Goal: Transaction & Acquisition: Download file/media

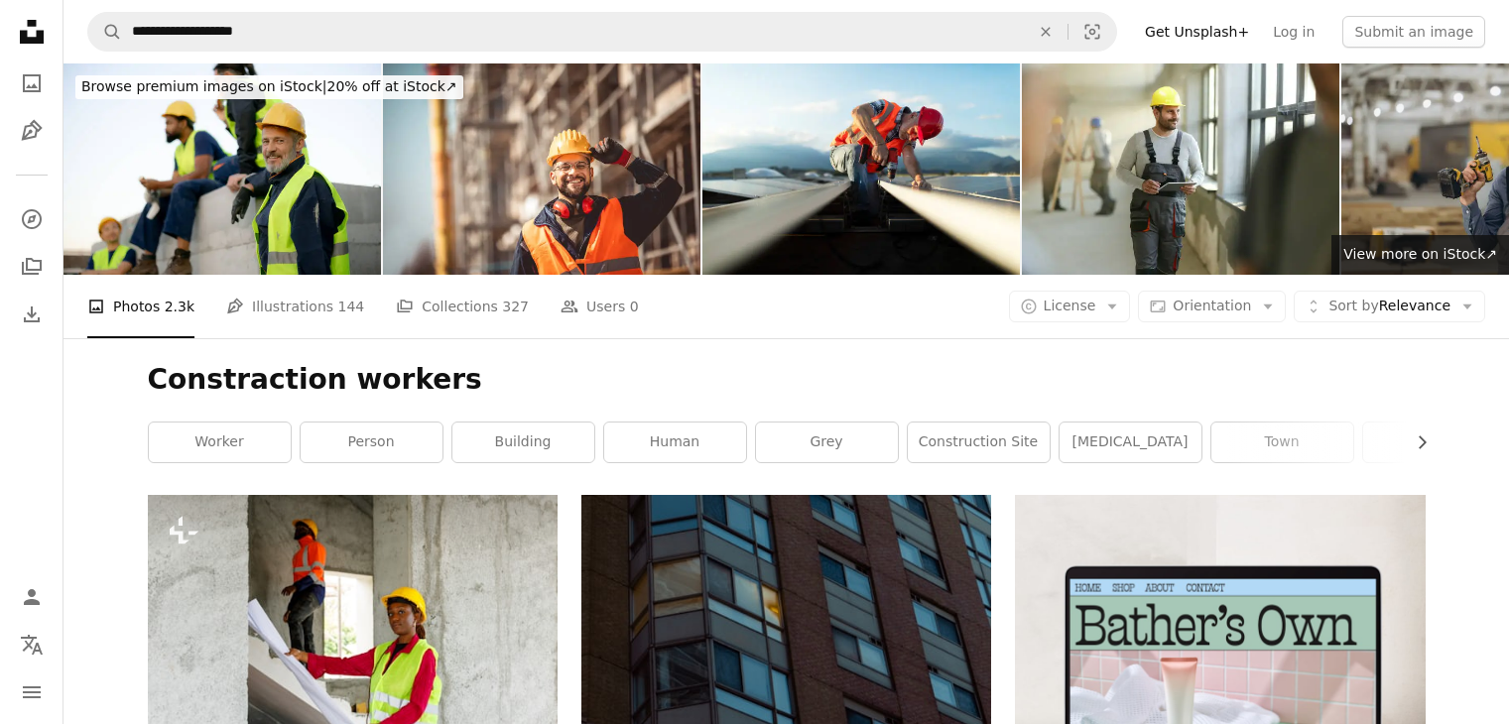
scroll to position [1309, 0]
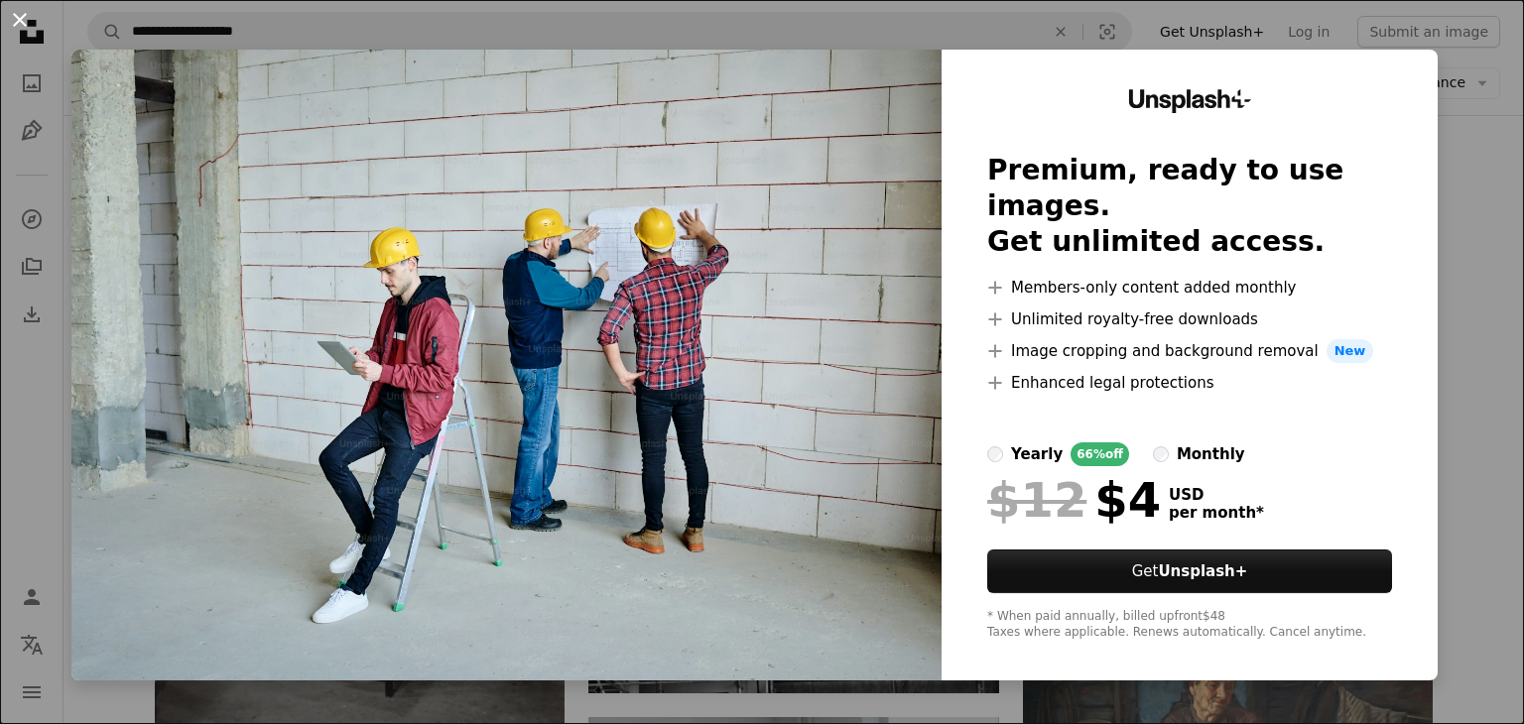
click at [19, 25] on button "An X shape" at bounding box center [20, 20] width 24 height 24
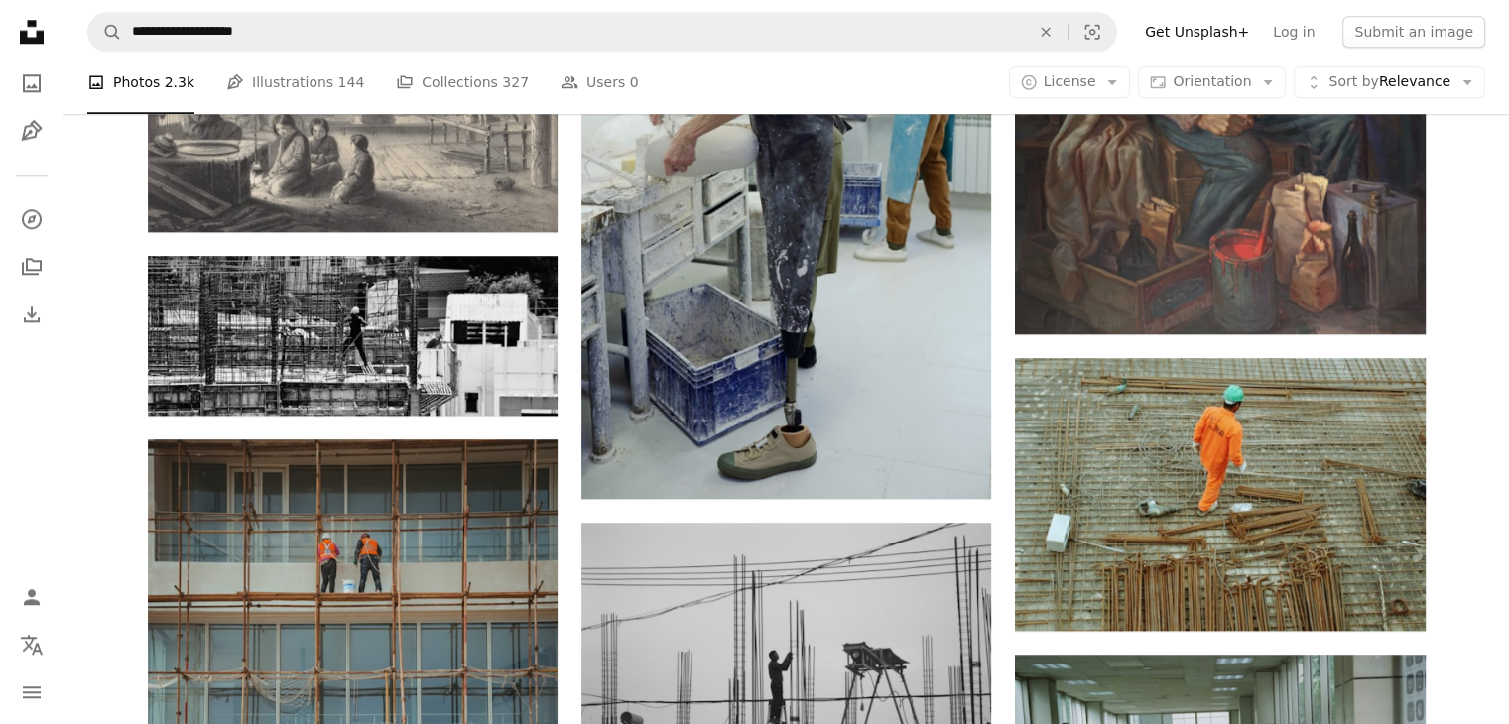
scroll to position [2182, 0]
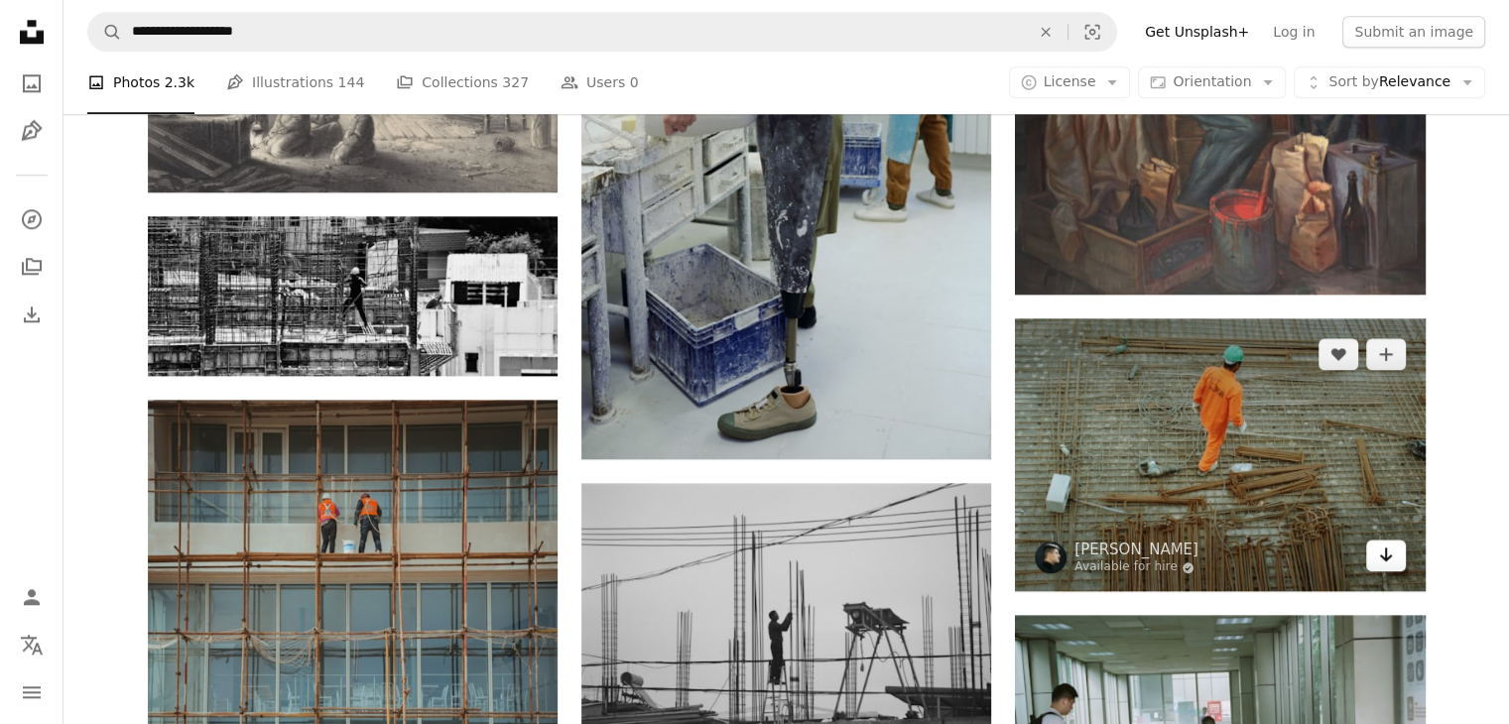
click at [1380, 556] on icon "Arrow pointing down" at bounding box center [1386, 555] width 16 height 24
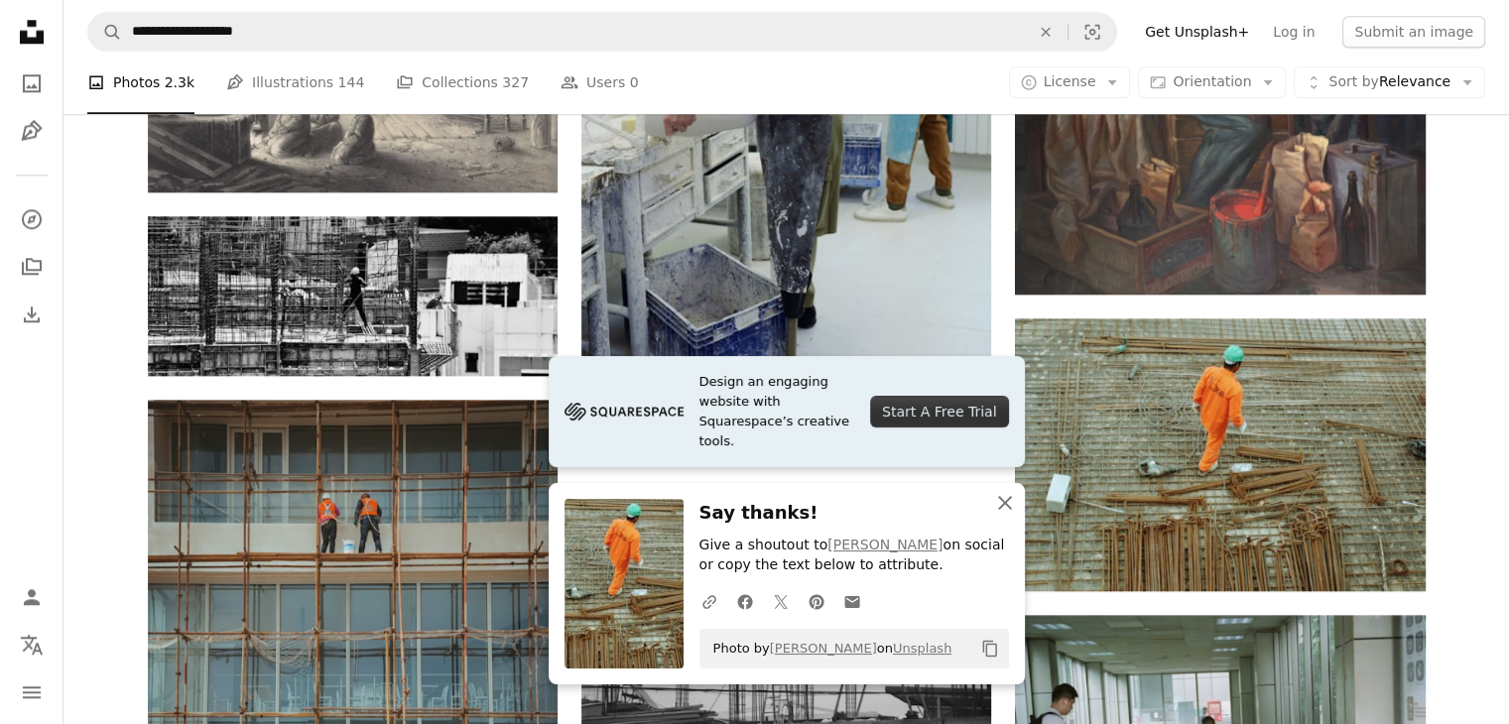
click at [1006, 507] on icon "An X shape" at bounding box center [1005, 503] width 24 height 24
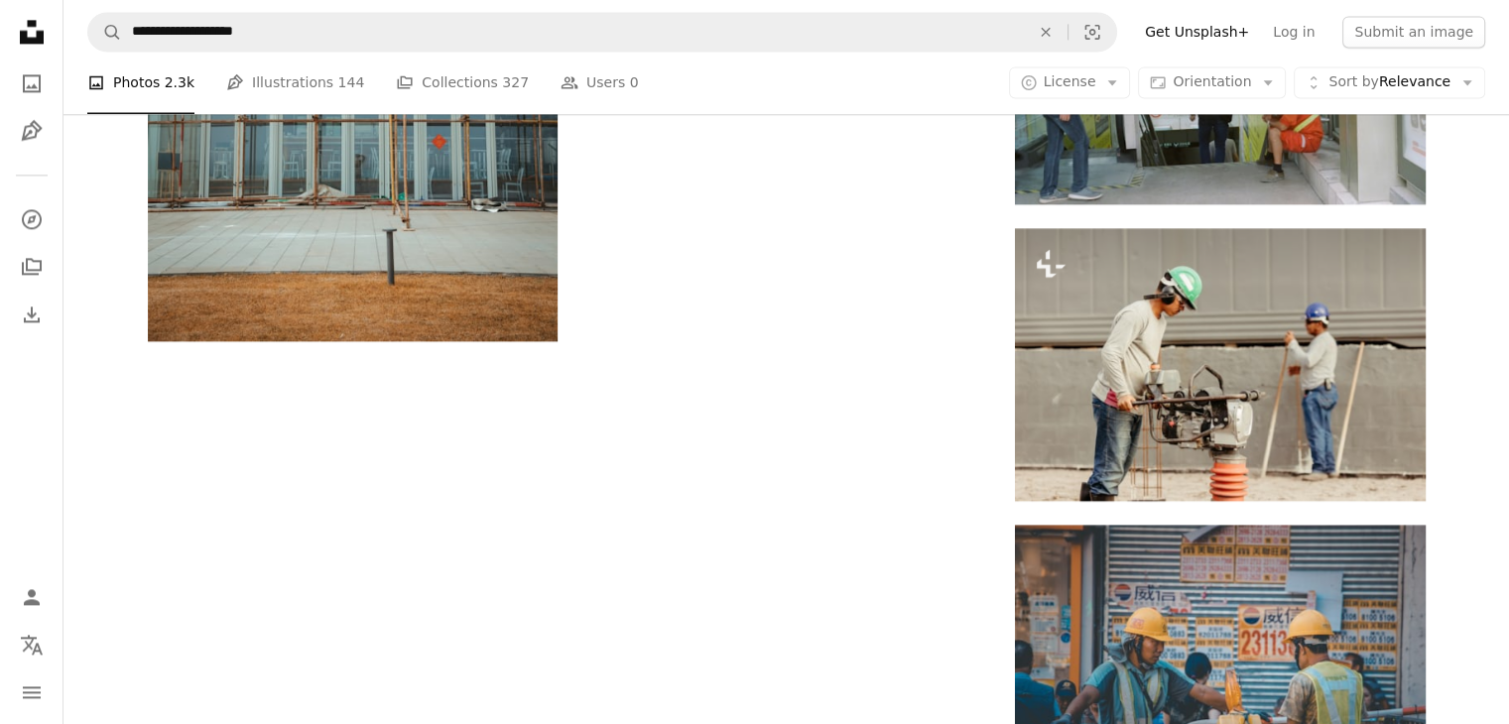
scroll to position [2857, 0]
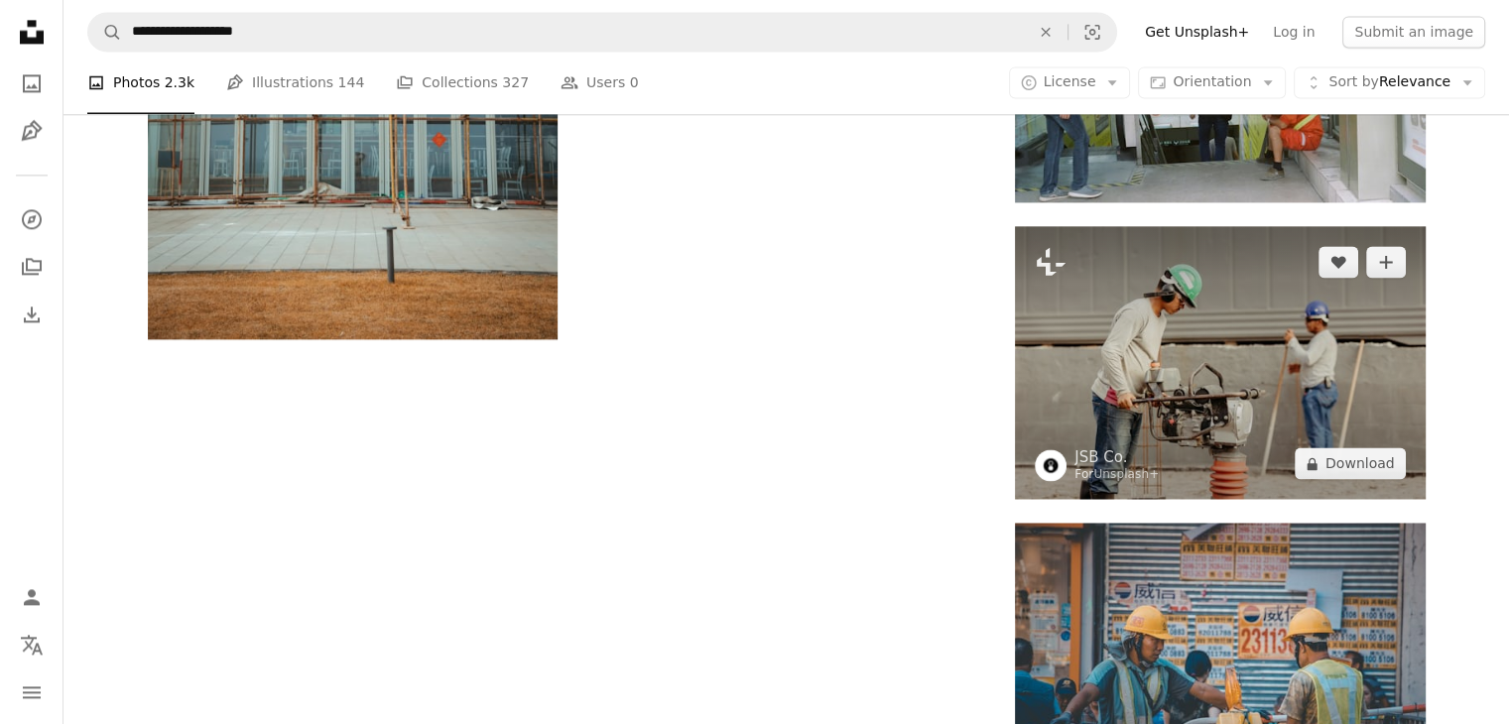
click at [1290, 365] on img at bounding box center [1220, 362] width 410 height 273
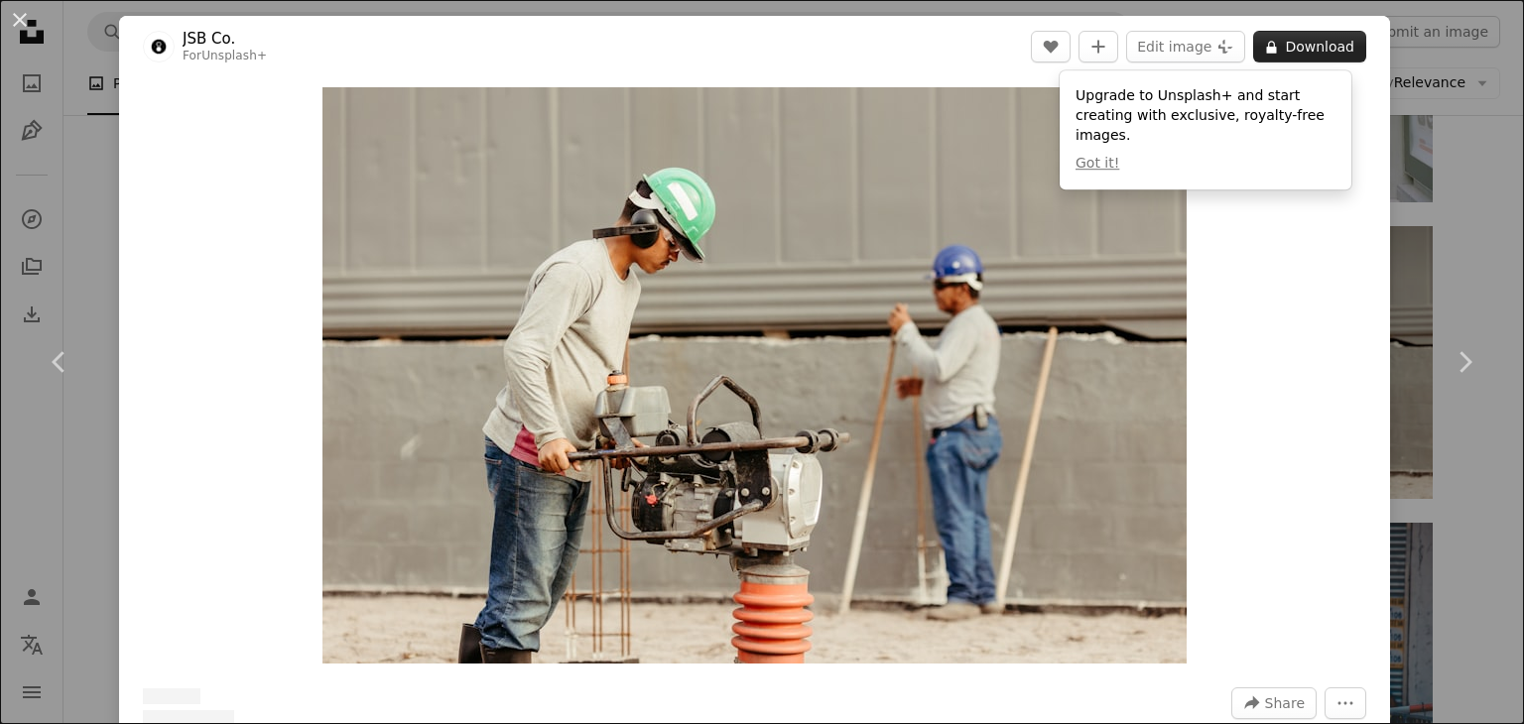
click at [1292, 45] on button "A lock Download" at bounding box center [1309, 47] width 113 height 32
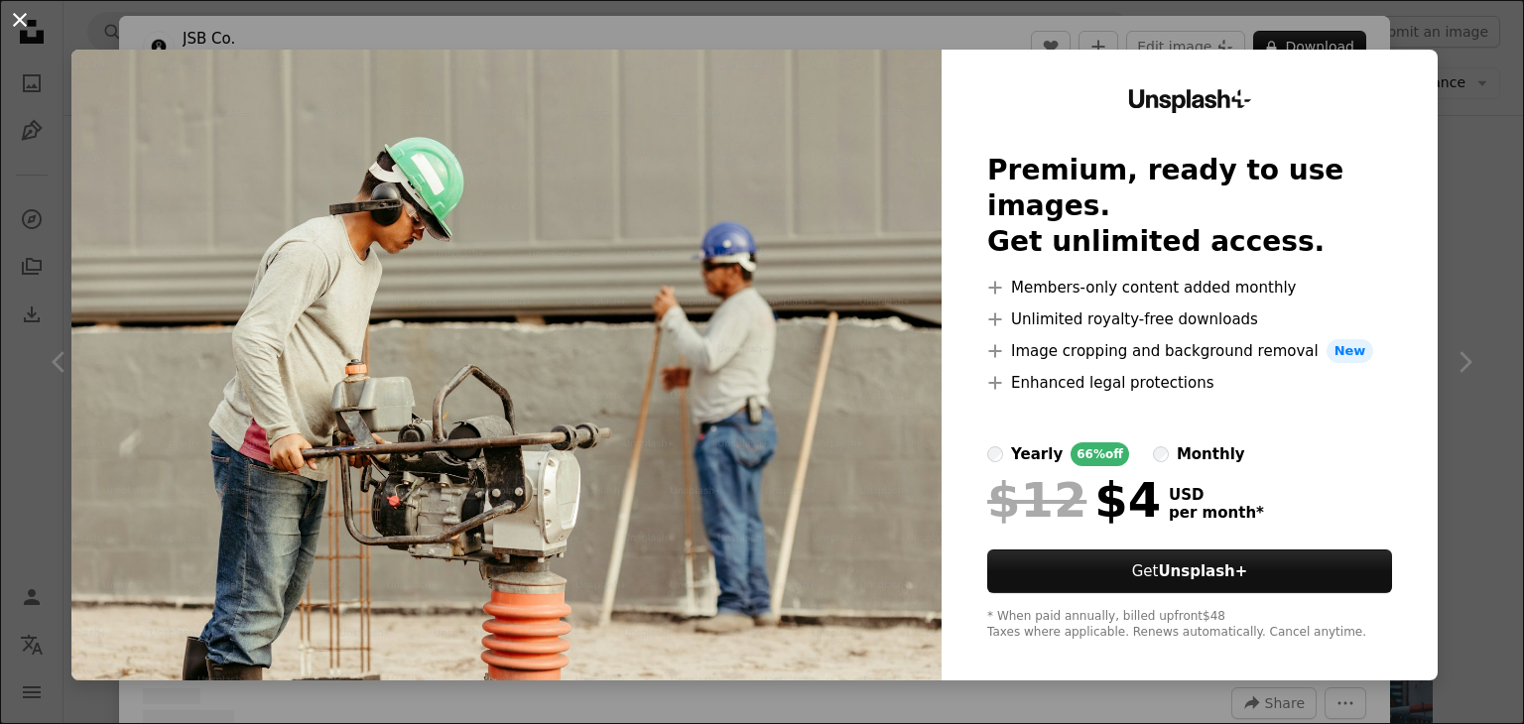
click at [21, 22] on button "An X shape" at bounding box center [20, 20] width 24 height 24
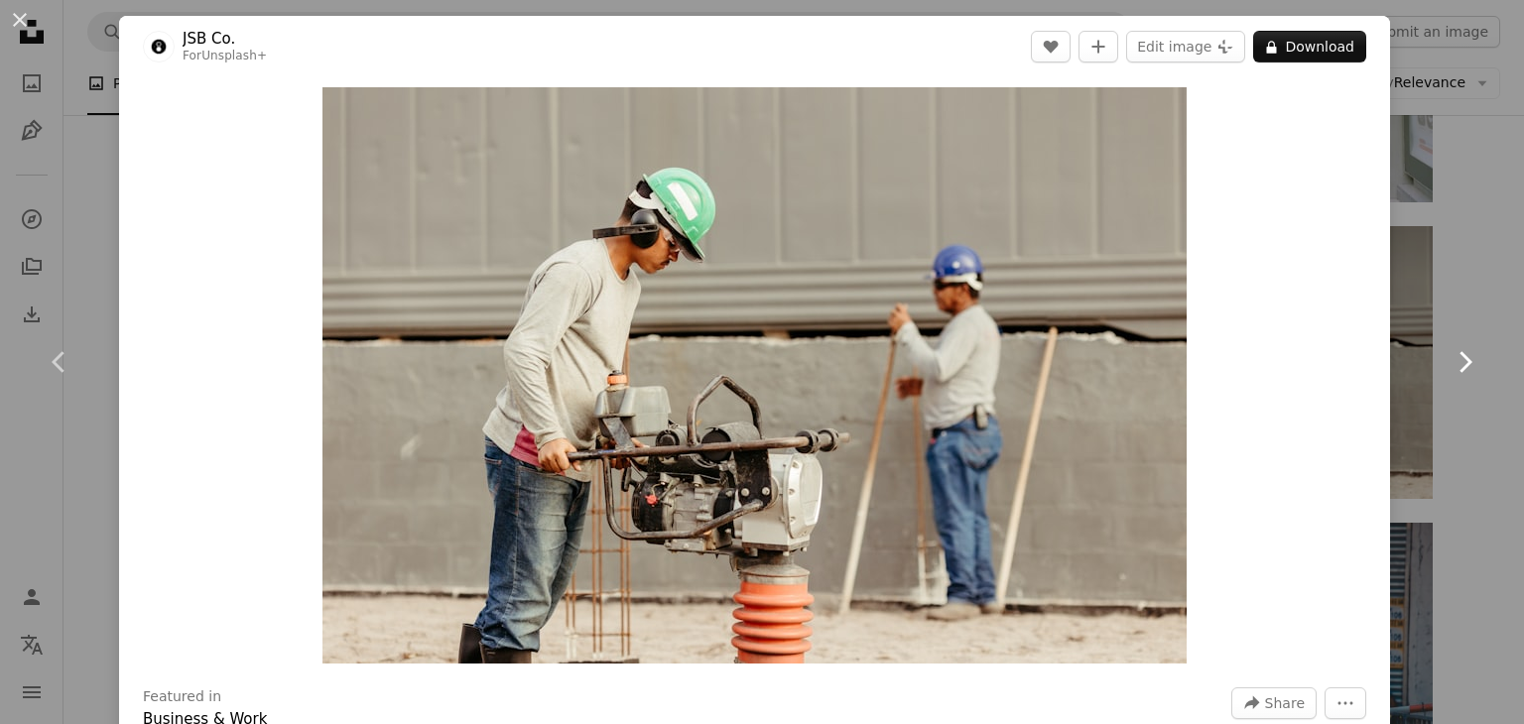
click at [1459, 361] on icon at bounding box center [1465, 361] width 13 height 21
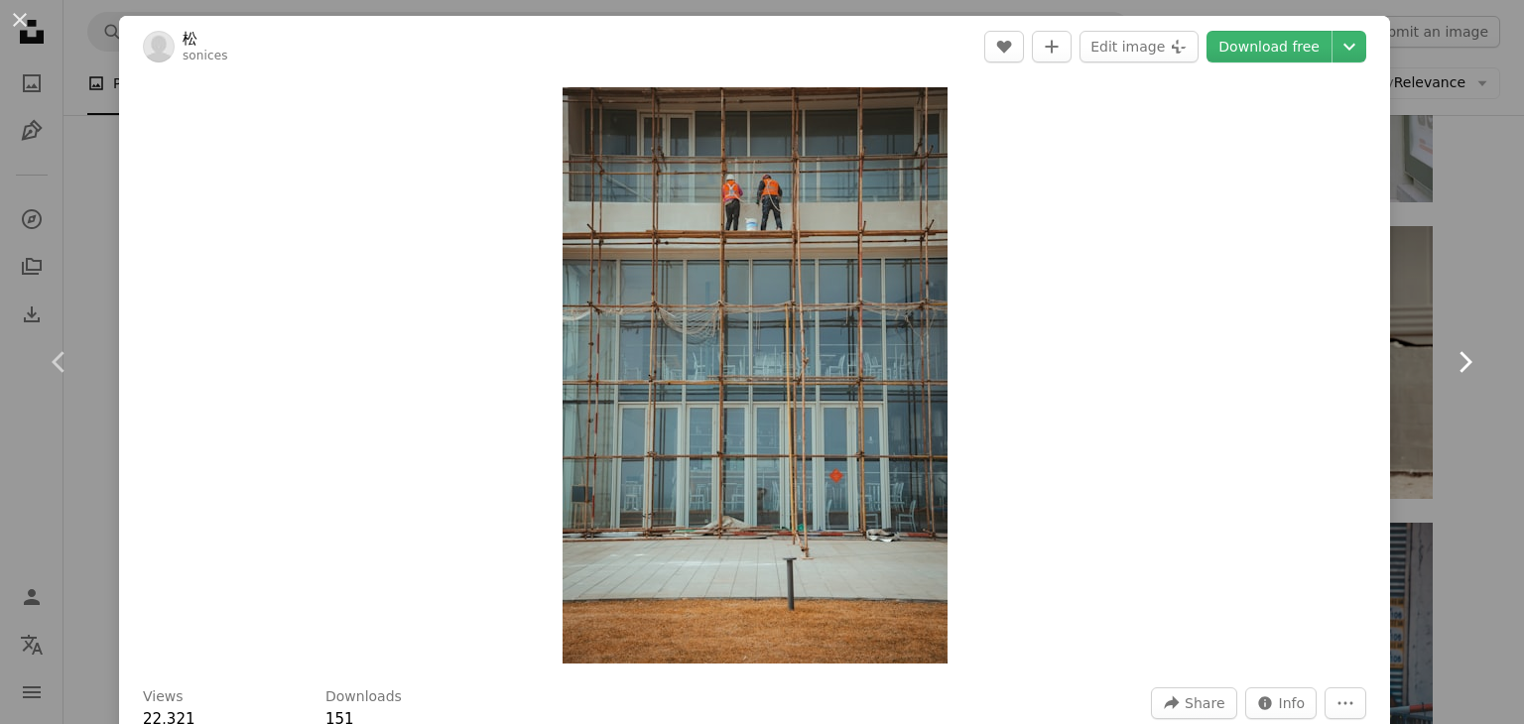
click at [1459, 361] on icon at bounding box center [1465, 361] width 13 height 21
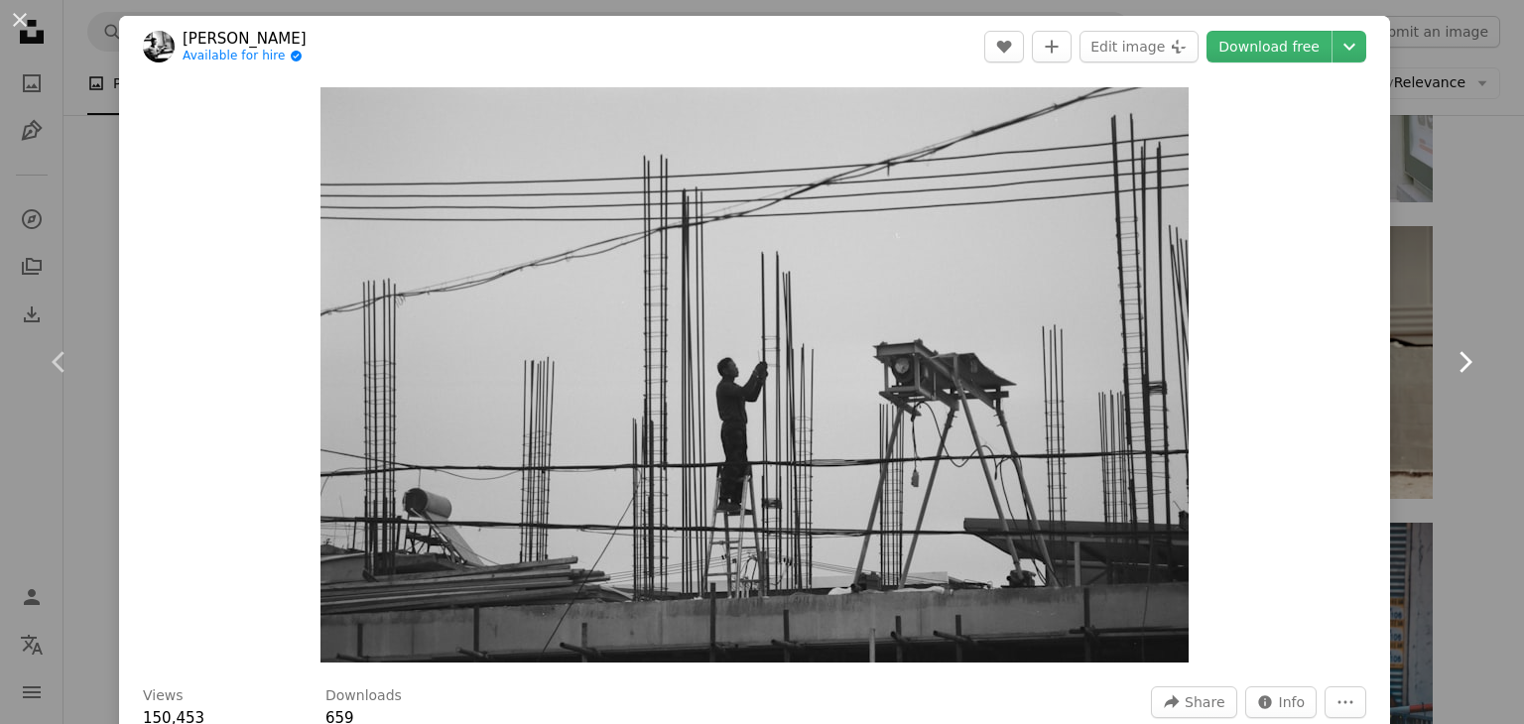
click at [1459, 361] on icon at bounding box center [1465, 361] width 13 height 21
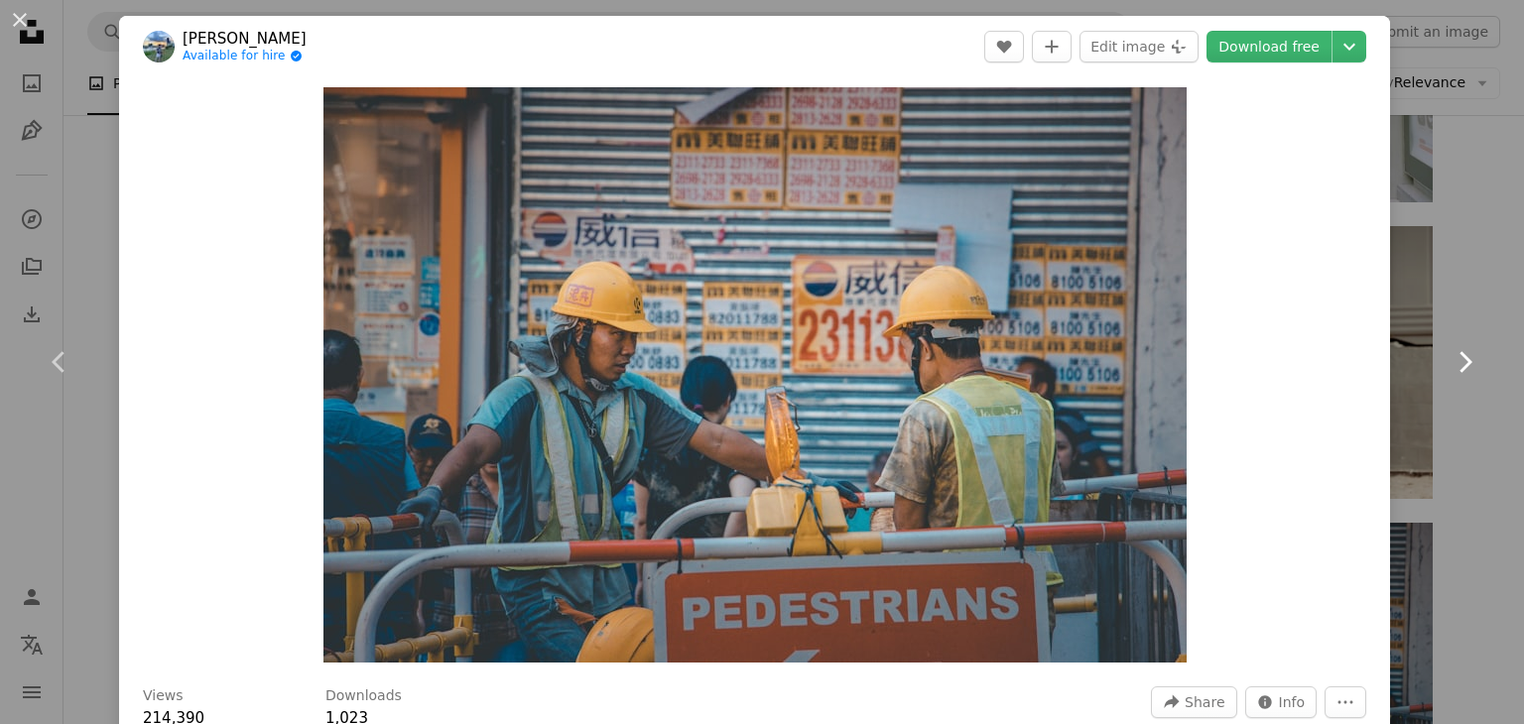
click at [1450, 363] on icon "Chevron right" at bounding box center [1464, 362] width 32 height 32
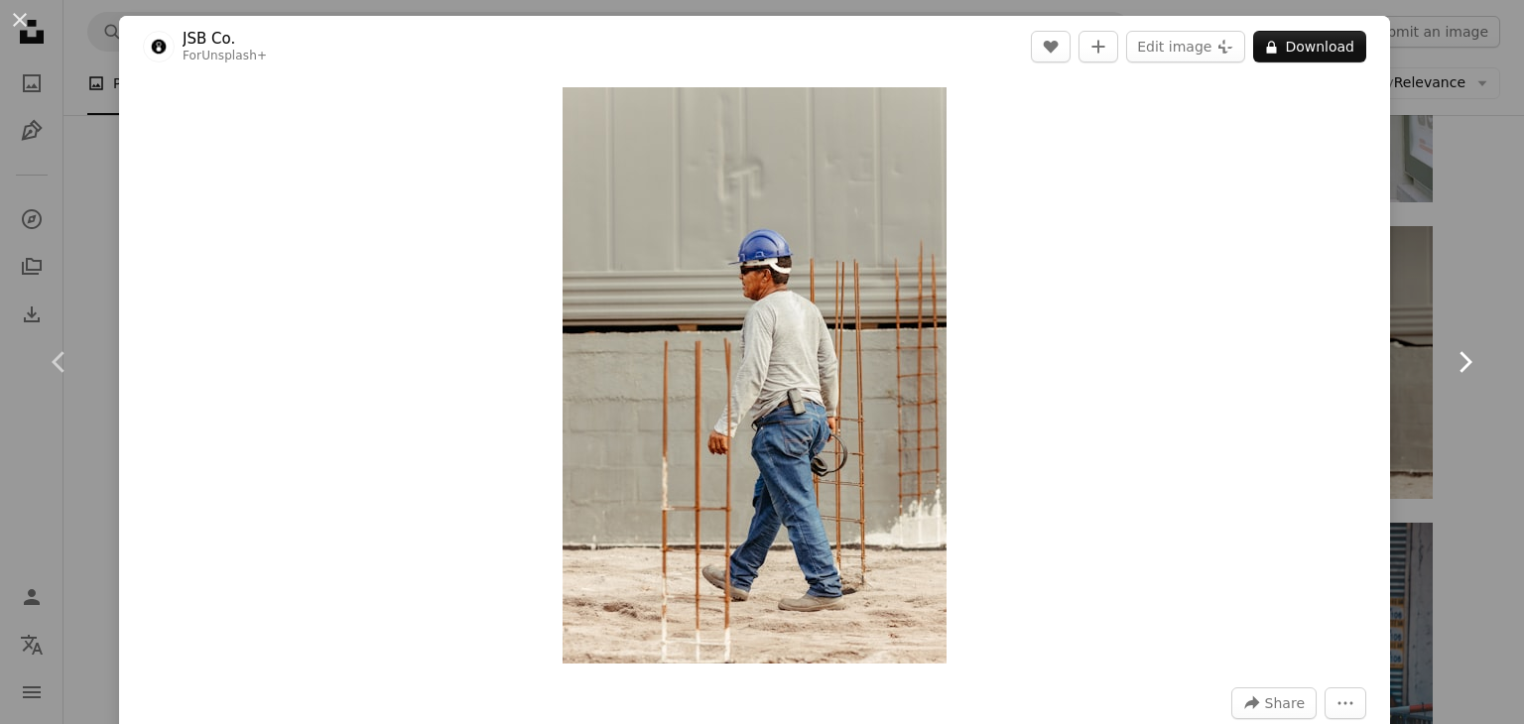
click at [1450, 363] on icon "Chevron right" at bounding box center [1464, 362] width 32 height 32
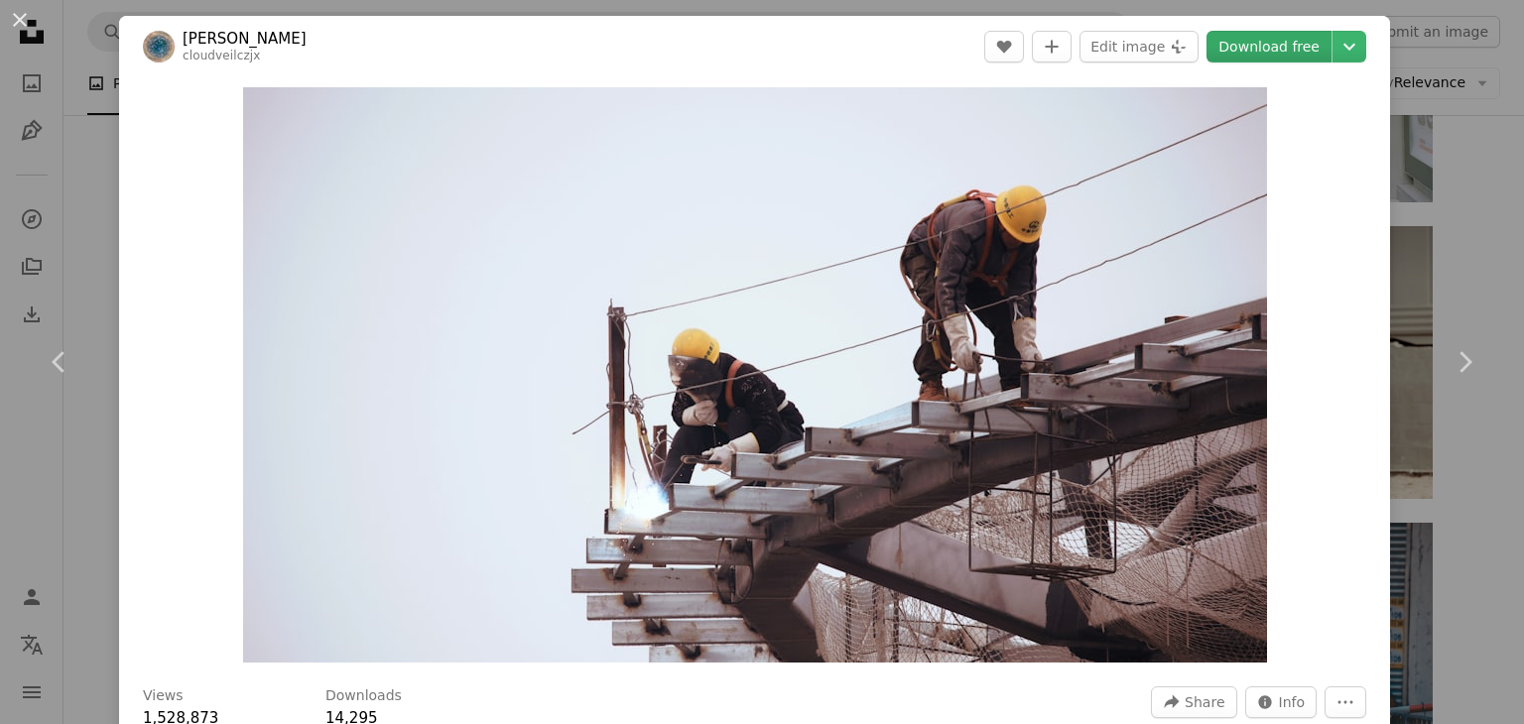
click at [1305, 47] on link "Download free" at bounding box center [1268, 47] width 125 height 32
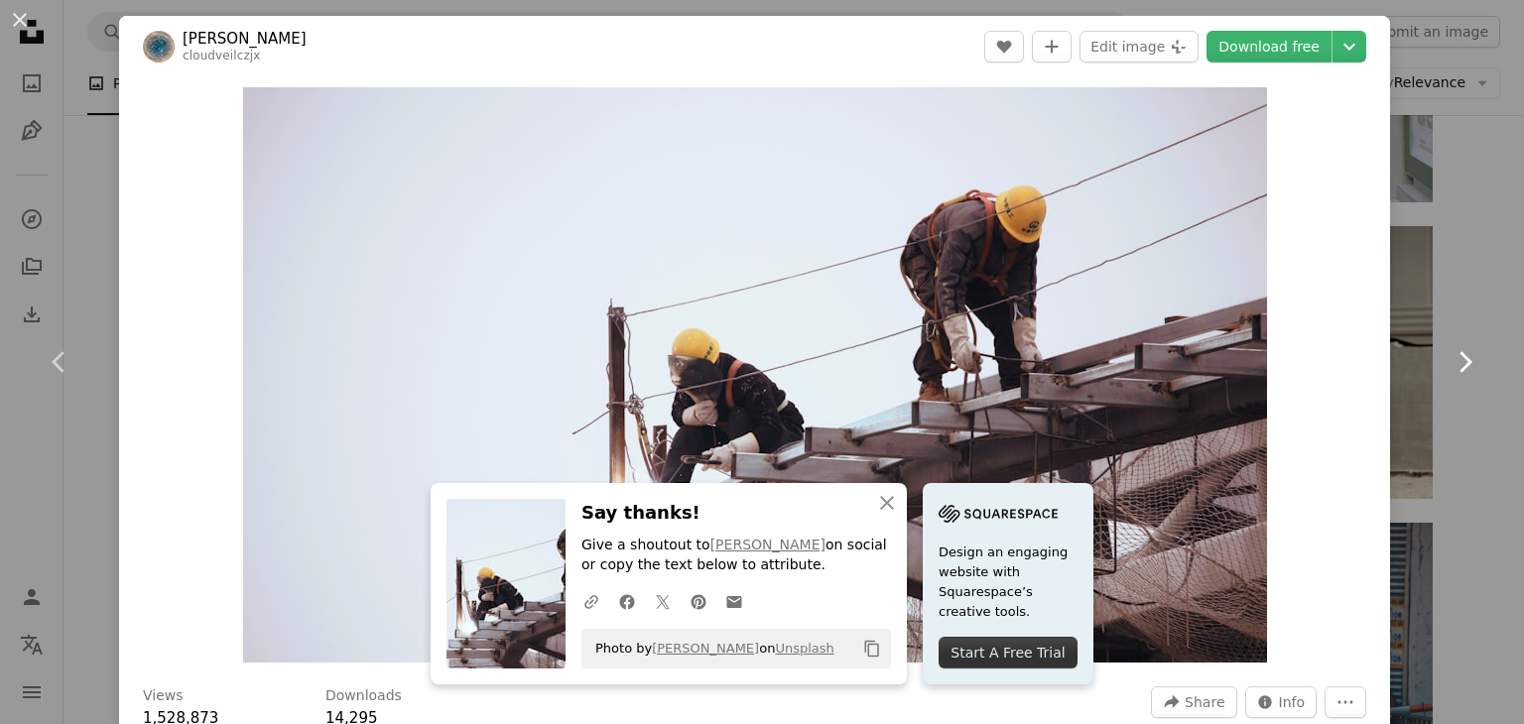
click at [1448, 358] on icon "Chevron right" at bounding box center [1464, 362] width 32 height 32
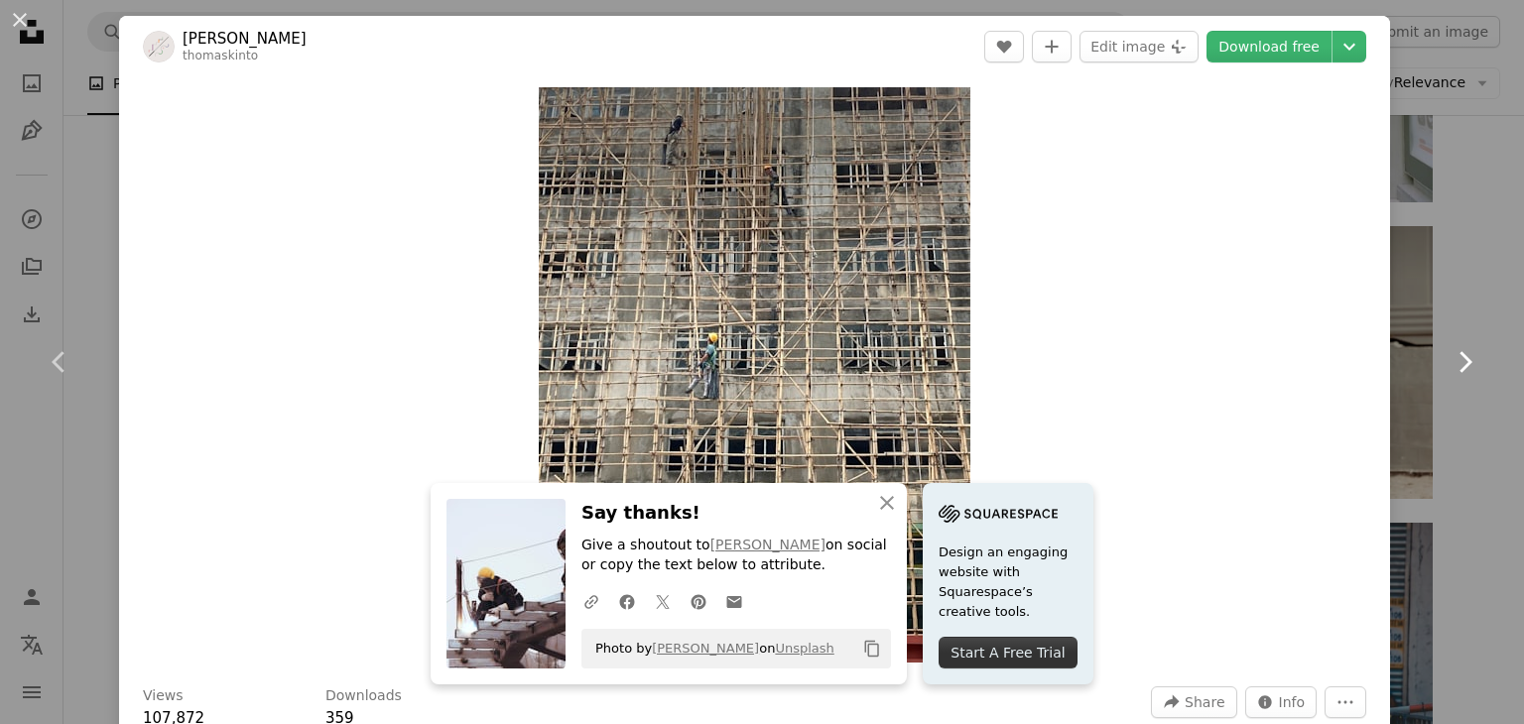
click at [1448, 358] on icon "Chevron right" at bounding box center [1464, 362] width 32 height 32
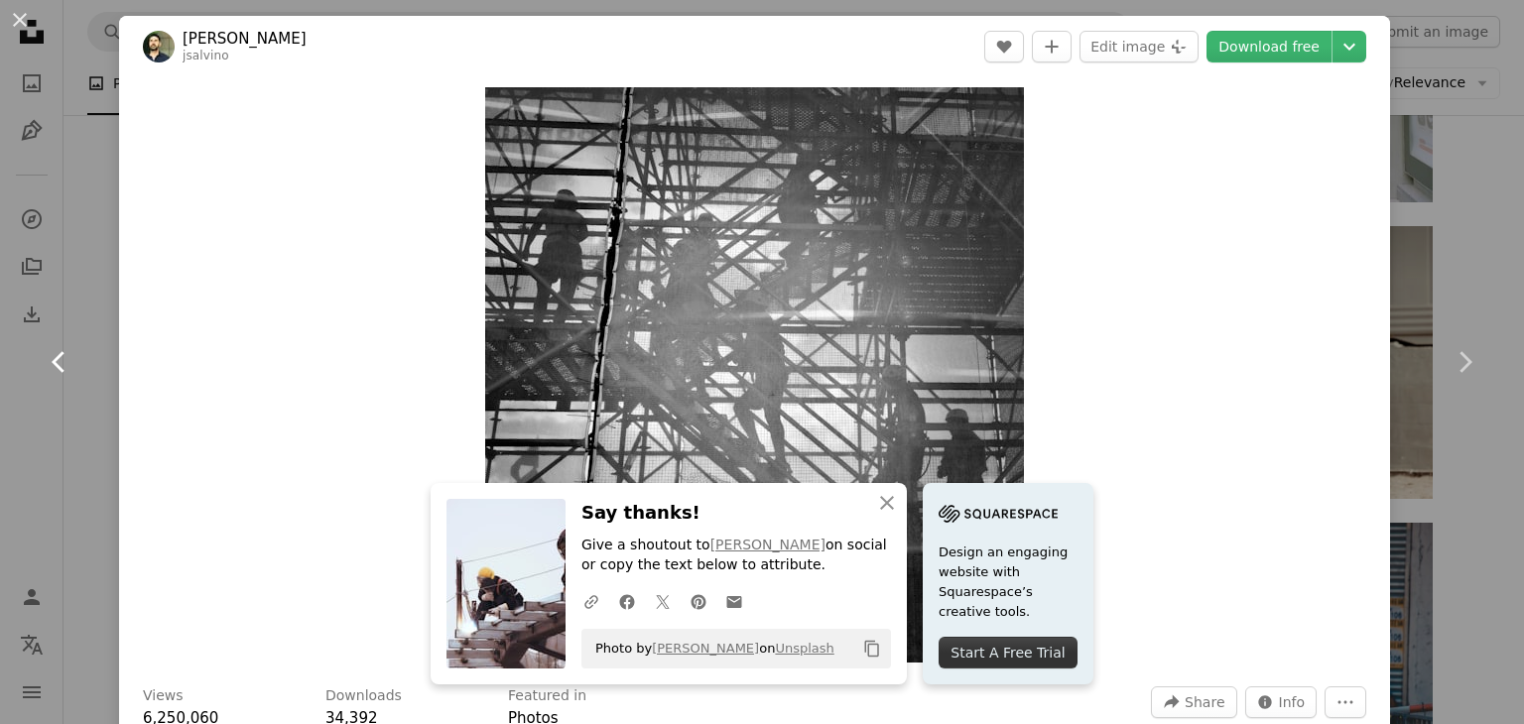
click at [54, 364] on icon "Chevron left" at bounding box center [60, 362] width 32 height 32
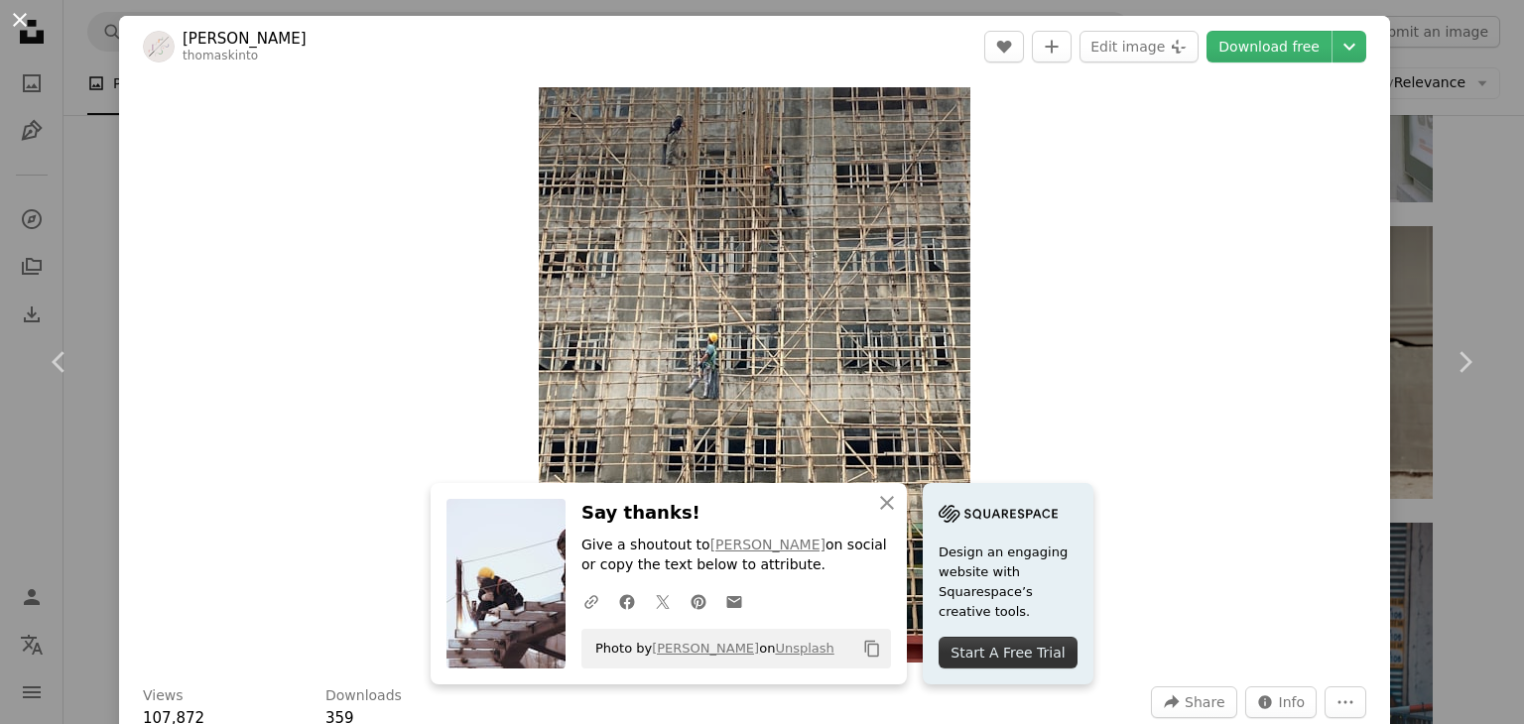
click at [21, 21] on button "An X shape" at bounding box center [20, 20] width 24 height 24
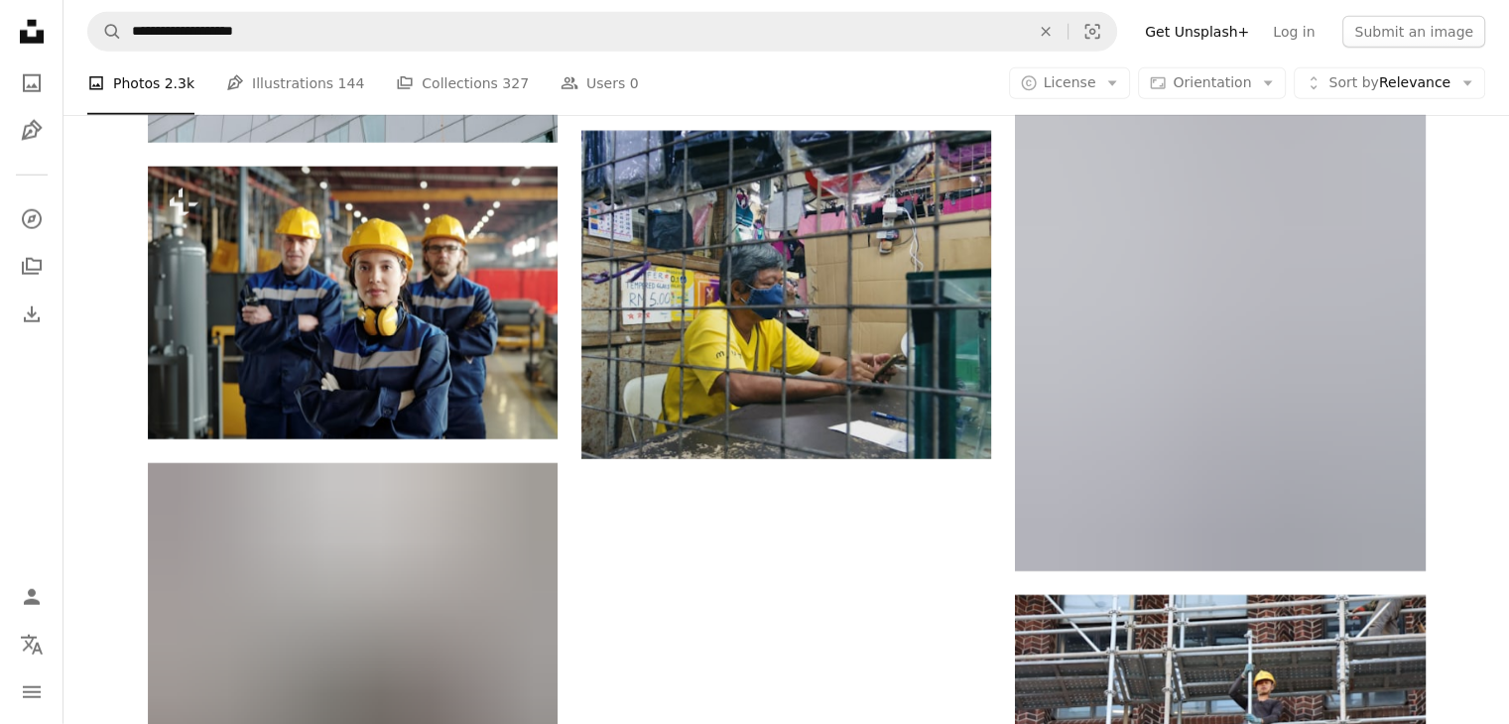
scroll to position [5396, 0]
